Goal: Task Accomplishment & Management: Use online tool/utility

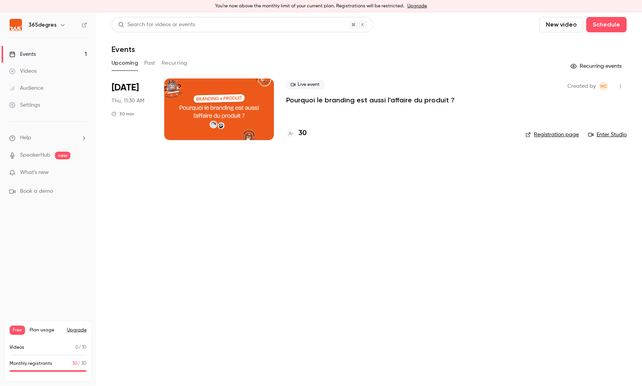
click at [53, 26] on h6 "365degres" at bounding box center [42, 25] width 28 height 8
click at [60, 25] on icon "button" at bounding box center [63, 25] width 6 height 6
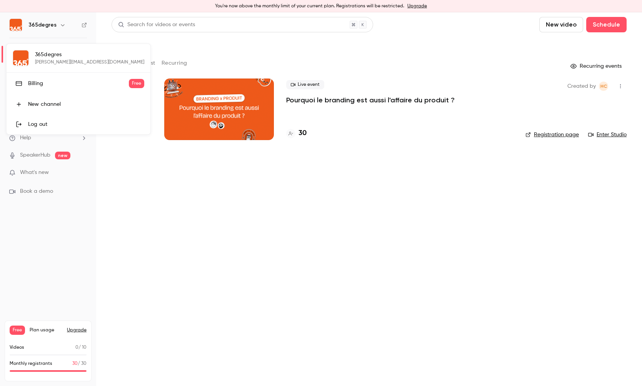
click at [50, 119] on link "Log out" at bounding box center [79, 124] width 144 height 20
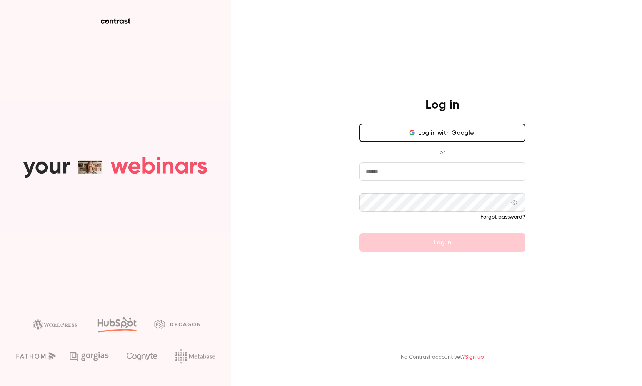
click at [430, 178] on input "email" at bounding box center [442, 171] width 166 height 18
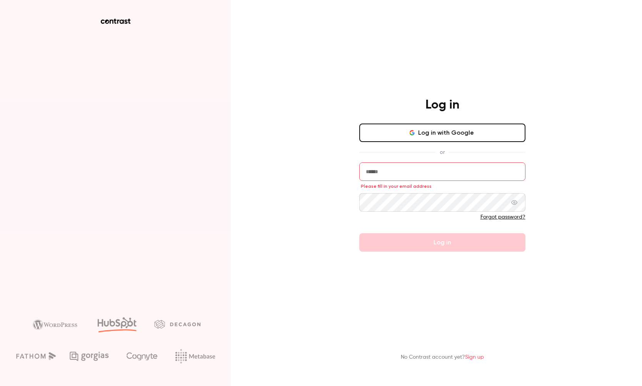
click at [440, 171] on input "email" at bounding box center [442, 171] width 166 height 18
type input "**********"
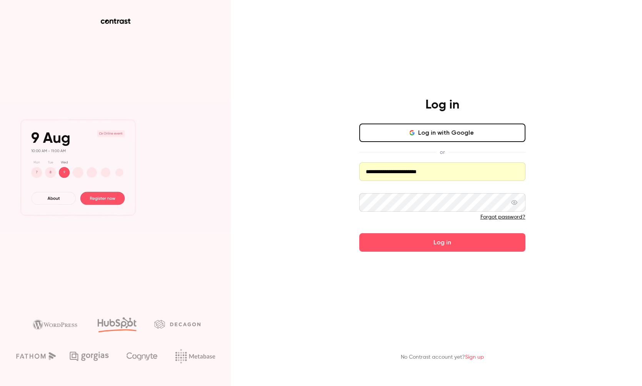
click at [455, 246] on button "Log in" at bounding box center [442, 242] width 166 height 18
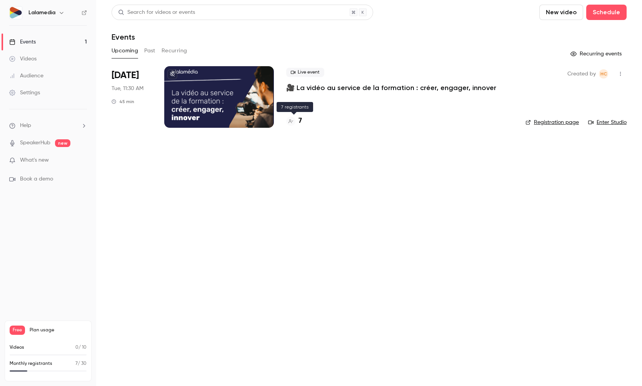
click at [300, 120] on h4 "7" at bounding box center [299, 121] width 3 height 10
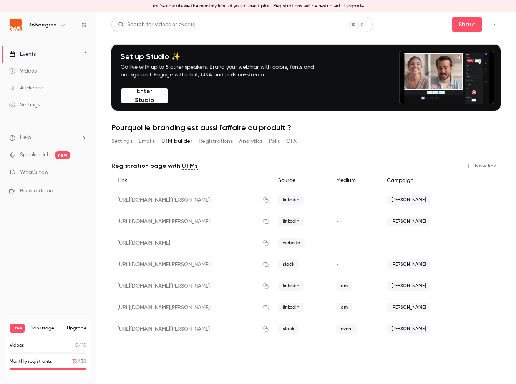
click at [143, 95] on button "Enter Studio" at bounding box center [145, 95] width 48 height 15
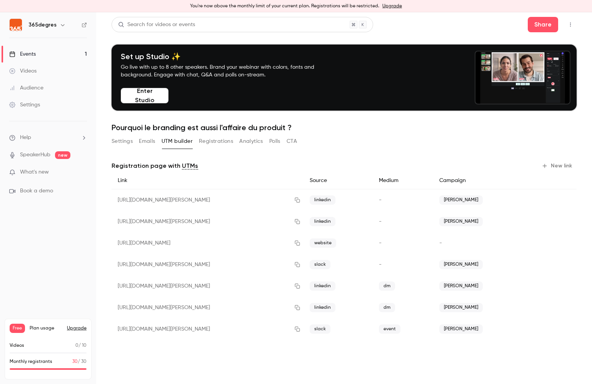
click at [148, 100] on button "Enter Studio" at bounding box center [145, 95] width 48 height 15
